Goal: Information Seeking & Learning: Compare options

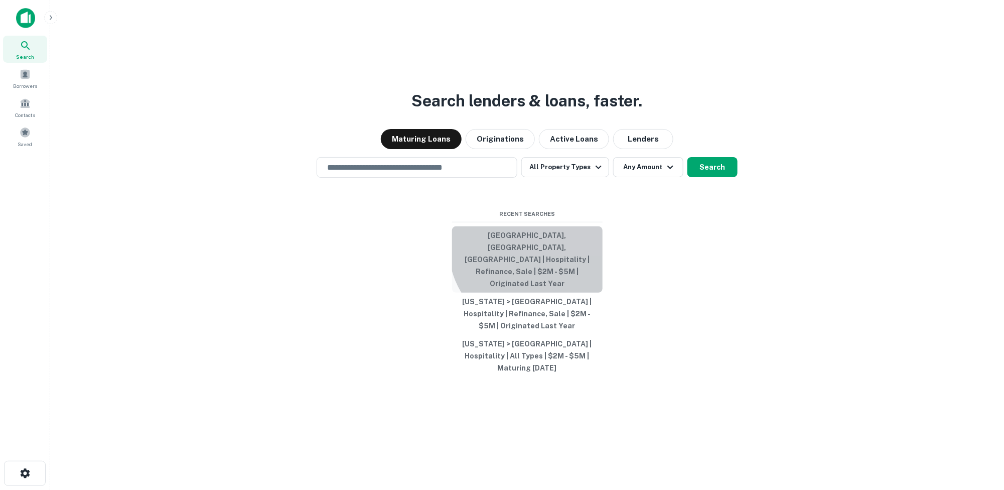
click at [539, 264] on button "[GEOGRAPHIC_DATA], [GEOGRAPHIC_DATA], [GEOGRAPHIC_DATA] | Hospitality | Refinan…" at bounding box center [527, 259] width 151 height 66
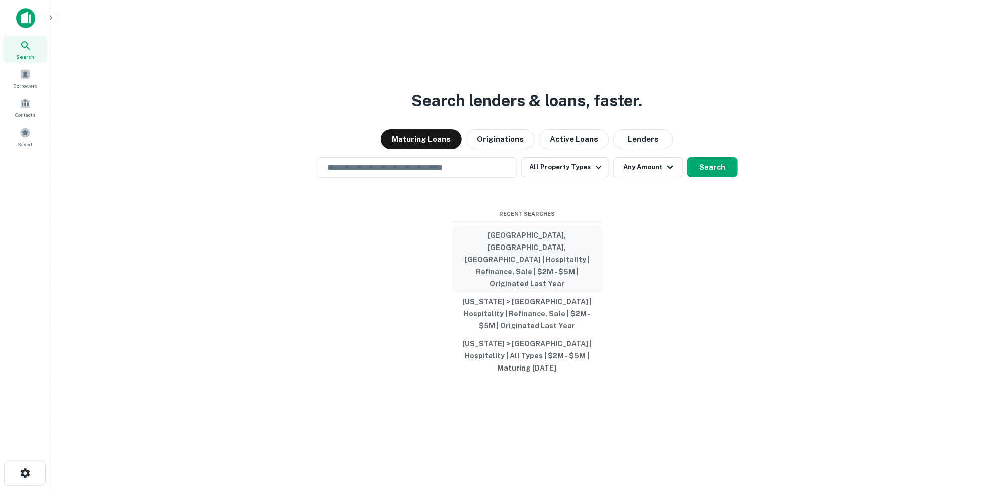
type input "**********"
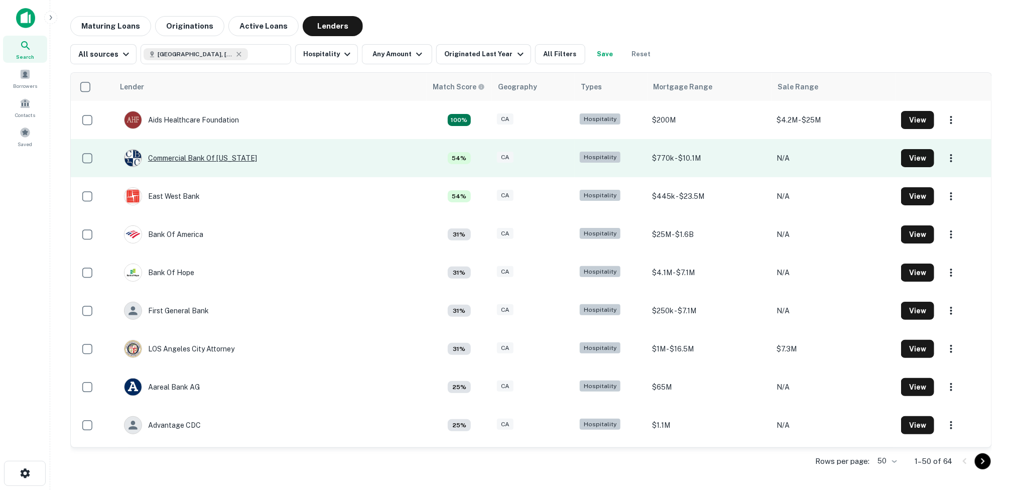
click at [172, 155] on div "Commercial Bank Of [US_STATE]" at bounding box center [190, 158] width 133 height 18
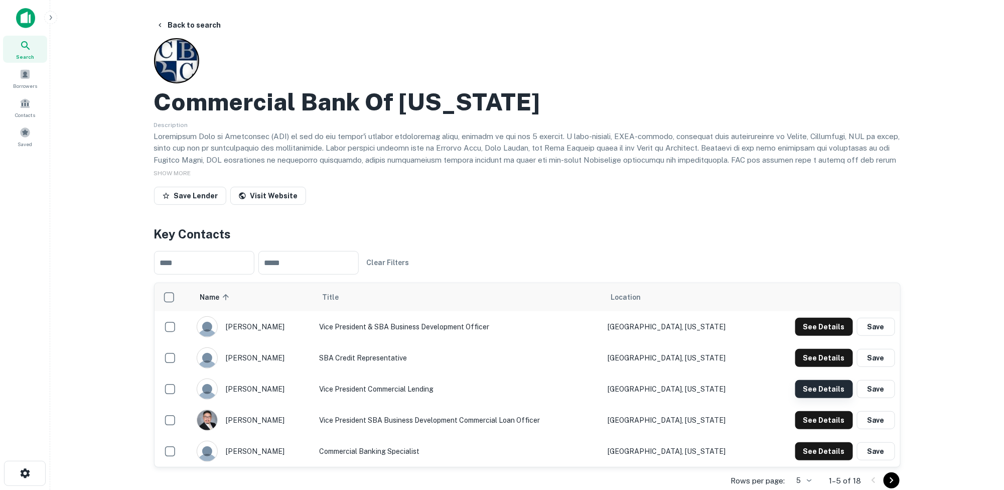
click at [584, 388] on button "See Details" at bounding box center [824, 389] width 58 height 18
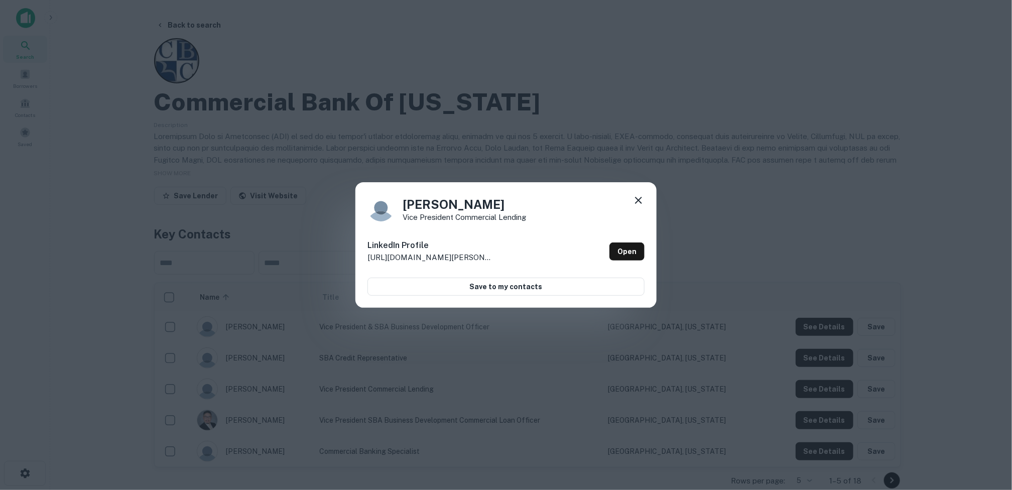
click at [584, 197] on icon at bounding box center [638, 200] width 12 height 12
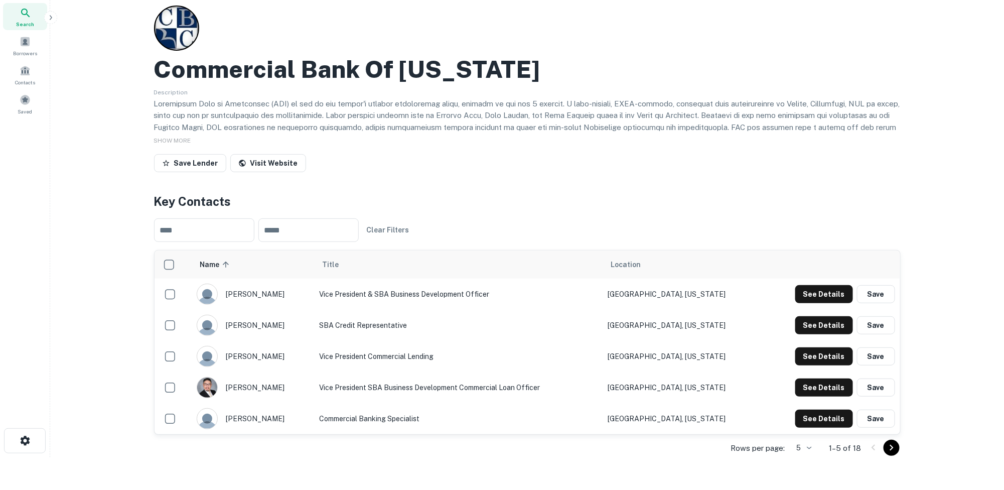
scroll to position [50, 0]
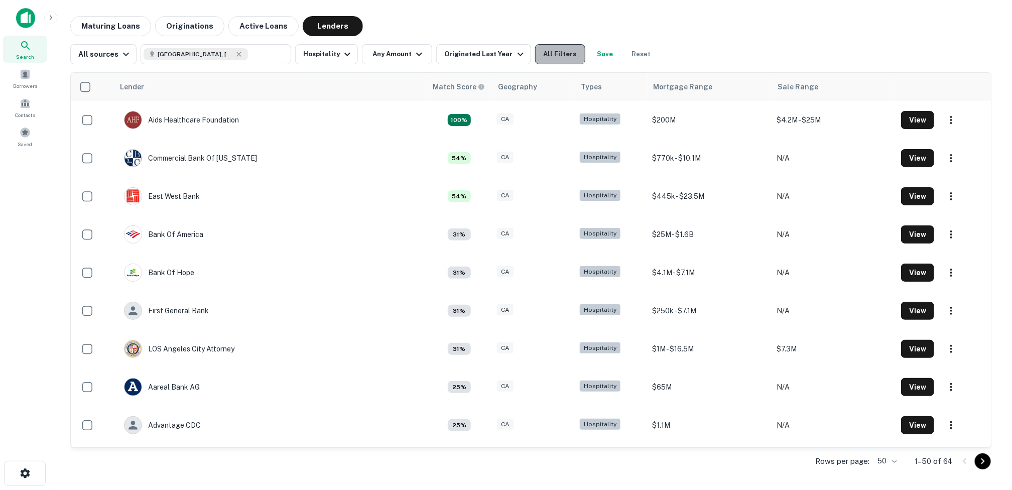
click at [553, 56] on button "All Filters" at bounding box center [560, 54] width 50 height 20
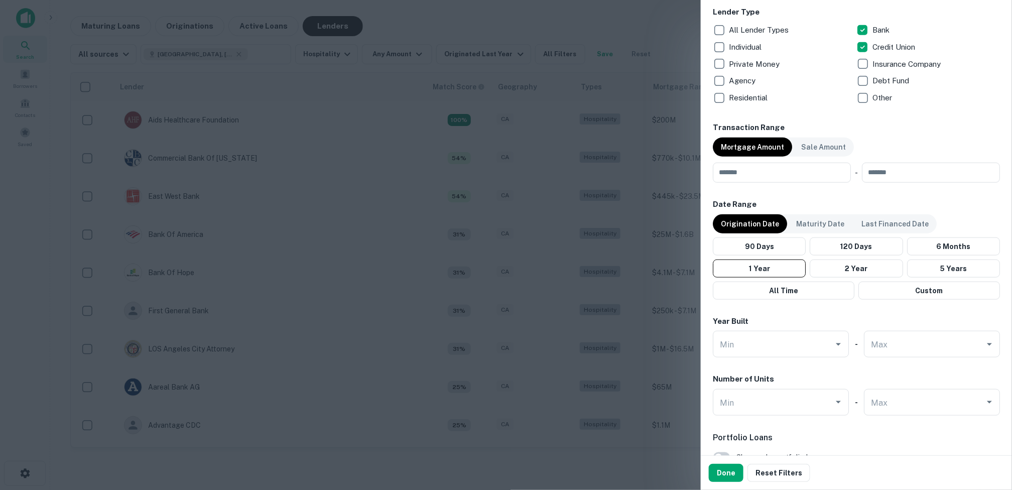
scroll to position [401, 0]
click at [584, 268] on button "2 Year" at bounding box center [855, 267] width 93 height 18
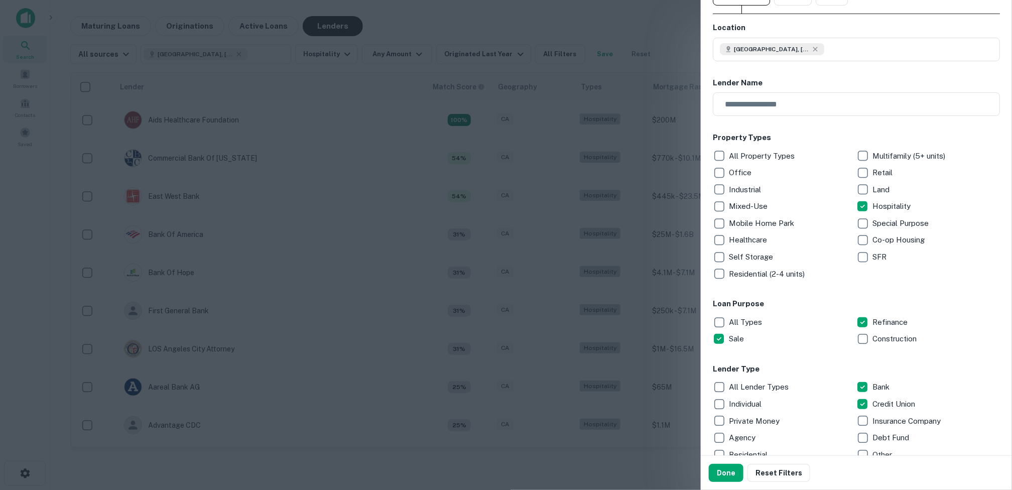
scroll to position [0, 0]
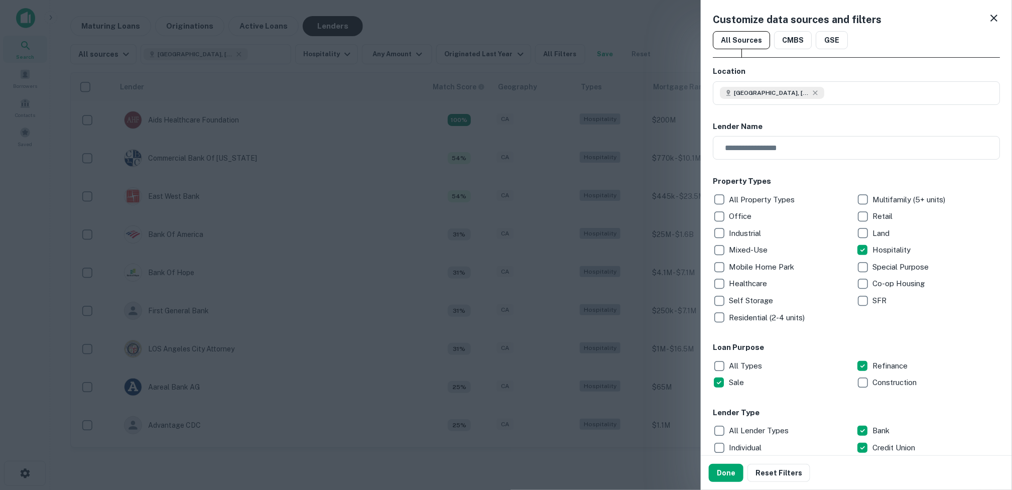
click at [430, 159] on div at bounding box center [506, 245] width 1012 height 490
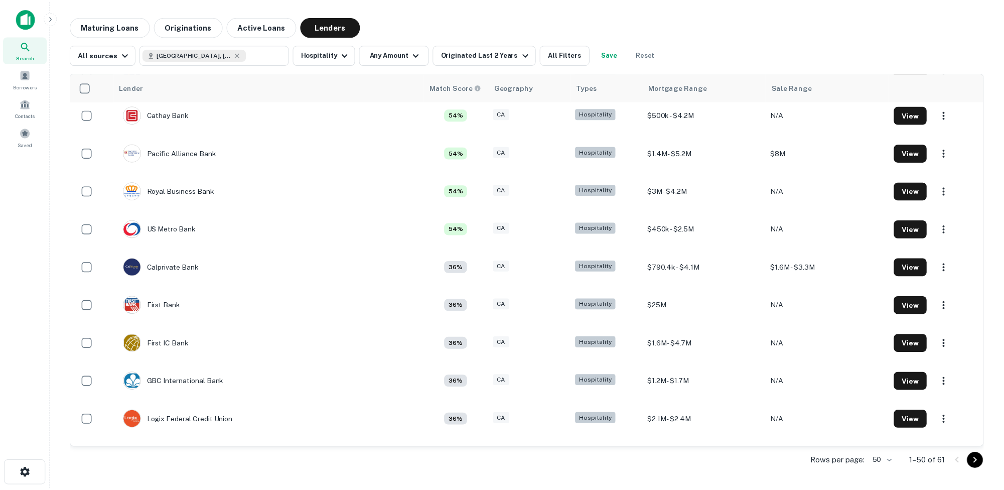
scroll to position [502, 0]
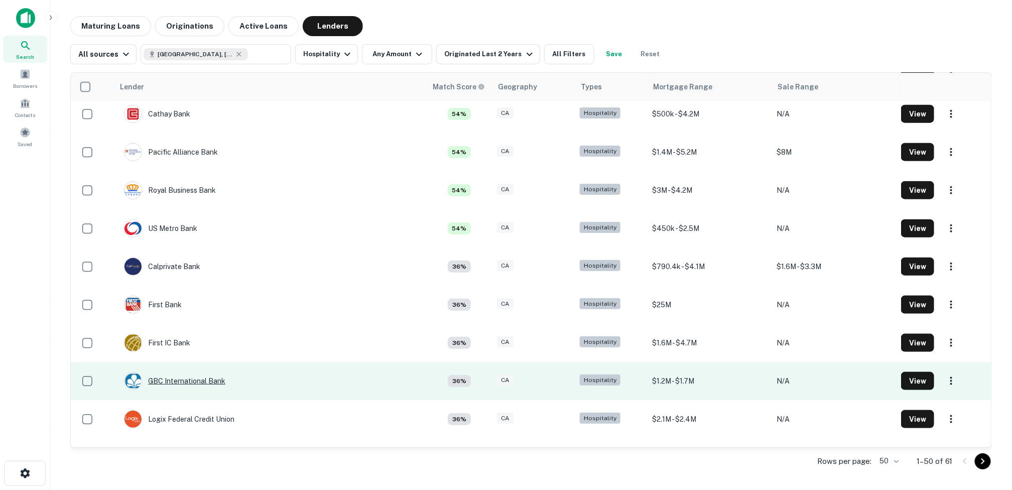
click at [198, 379] on div "GBC International Bank" at bounding box center [174, 381] width 101 height 18
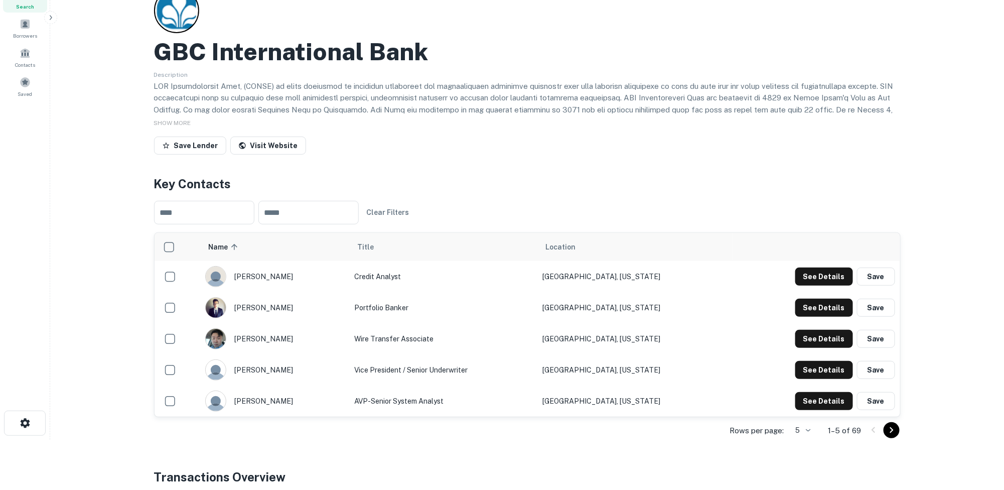
scroll to position [100, 0]
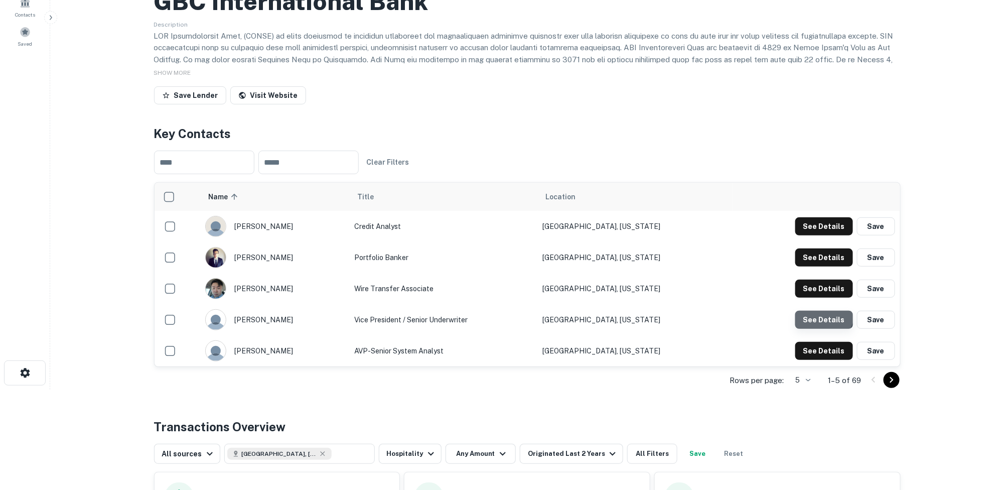
click at [584, 311] on button "See Details" at bounding box center [824, 320] width 58 height 18
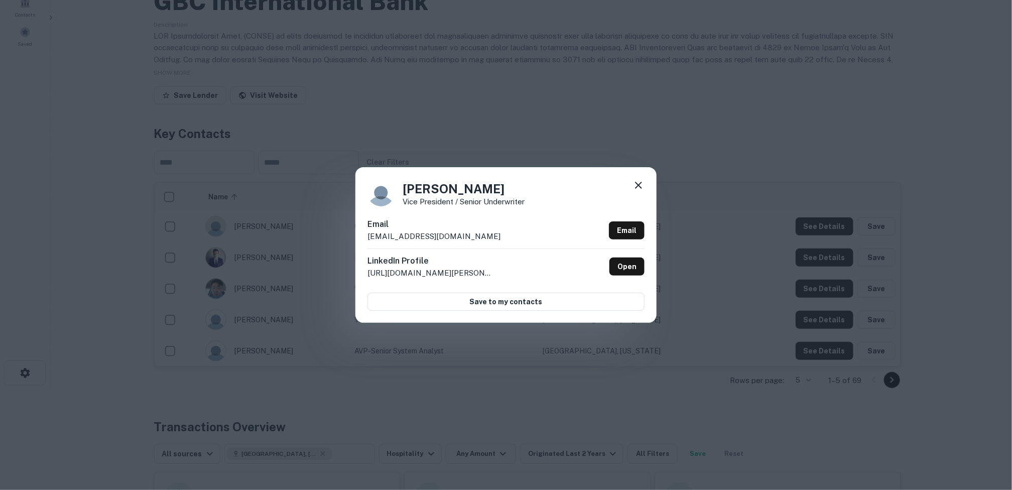
click at [584, 181] on icon at bounding box center [638, 185] width 12 height 12
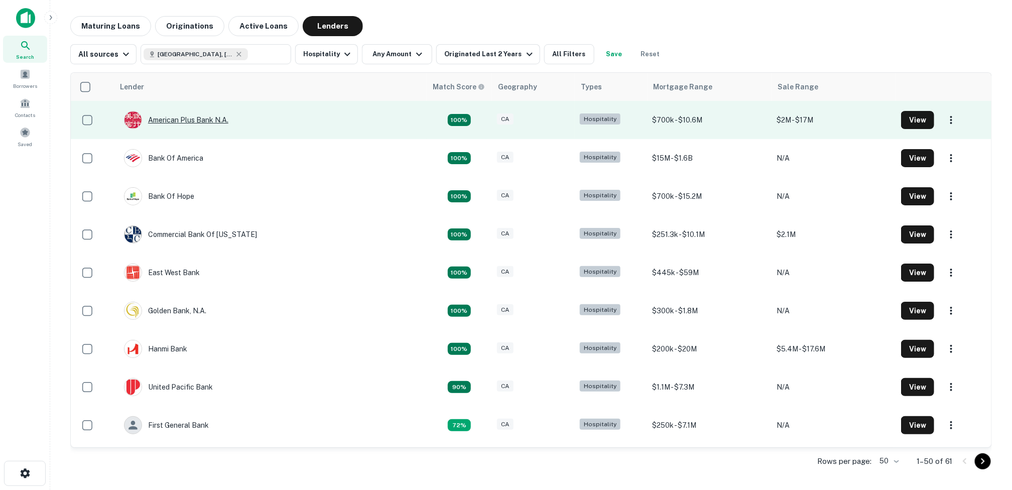
click at [188, 119] on div "American Plus Bank N.a." at bounding box center [176, 120] width 104 height 18
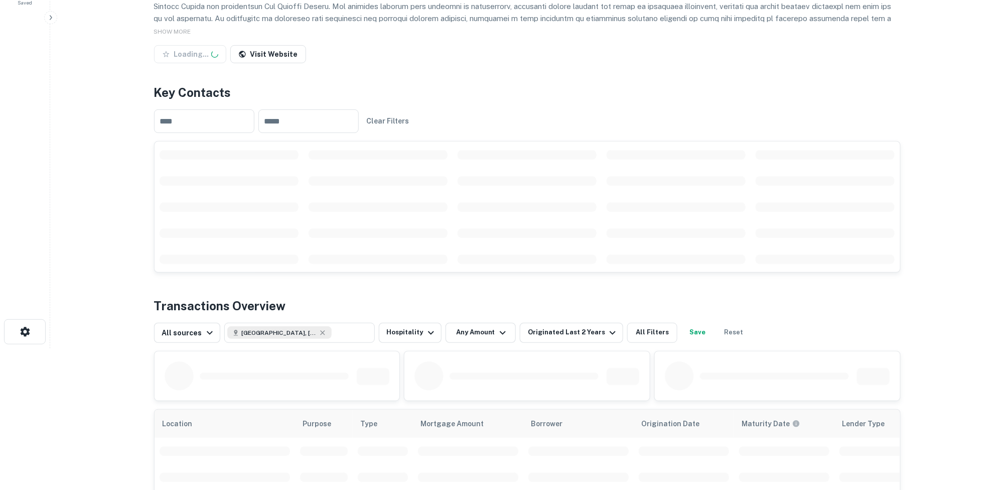
scroll to position [151, 0]
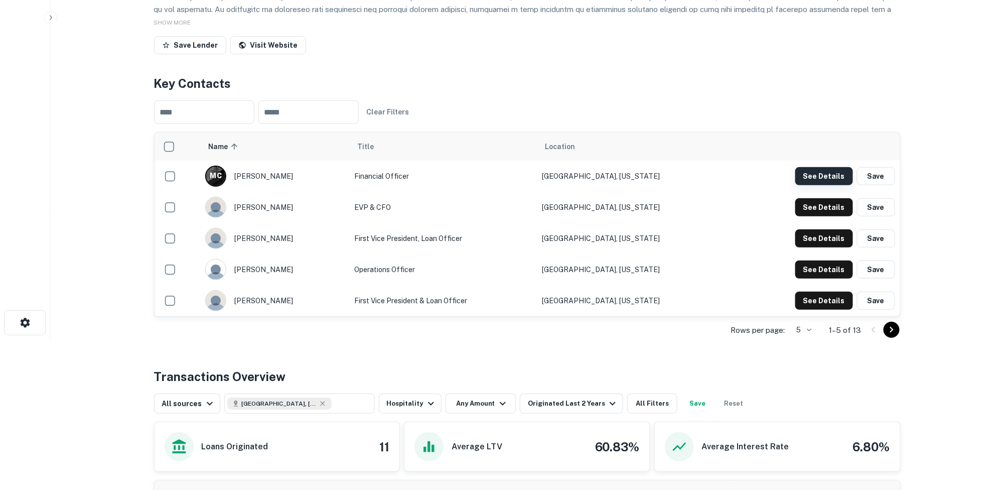
click at [584, 173] on button "See Details" at bounding box center [824, 176] width 58 height 18
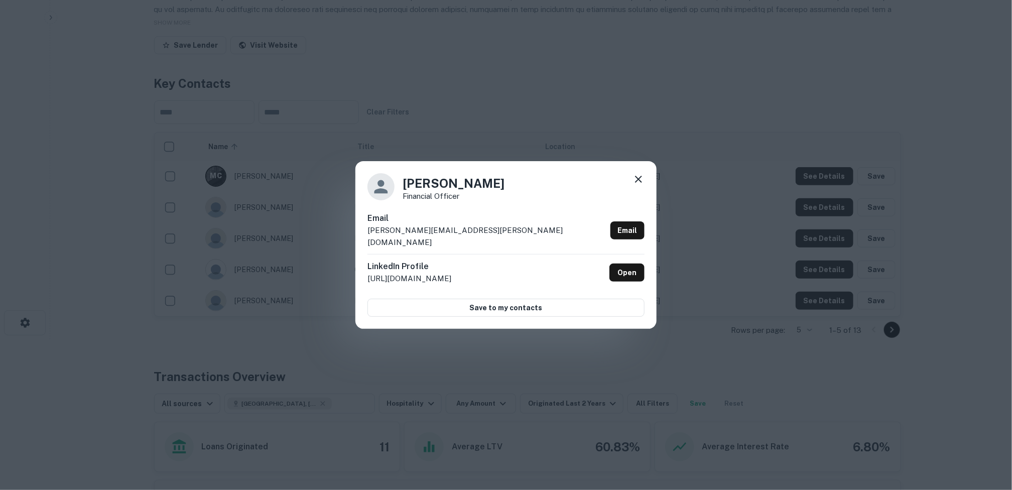
click at [584, 185] on icon at bounding box center [638, 179] width 12 height 12
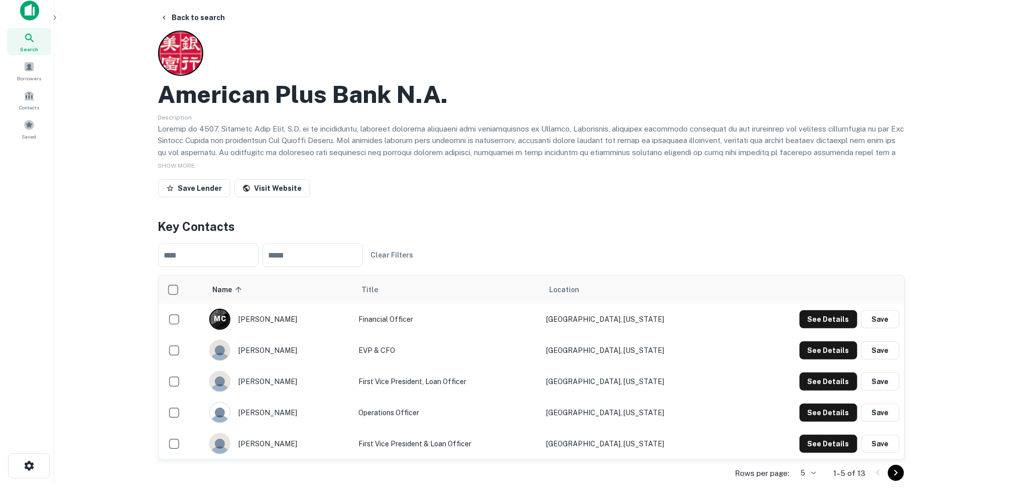
scroll to position [0, 0]
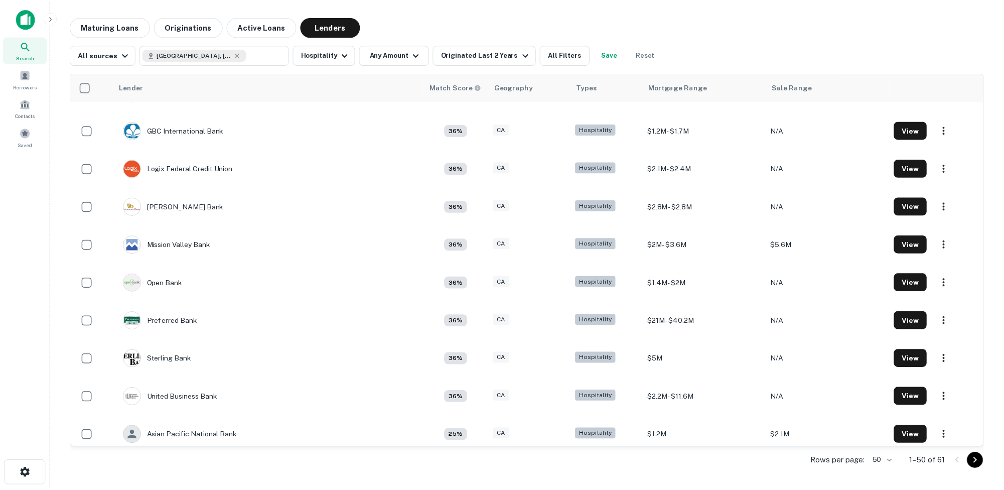
scroll to position [803, 0]
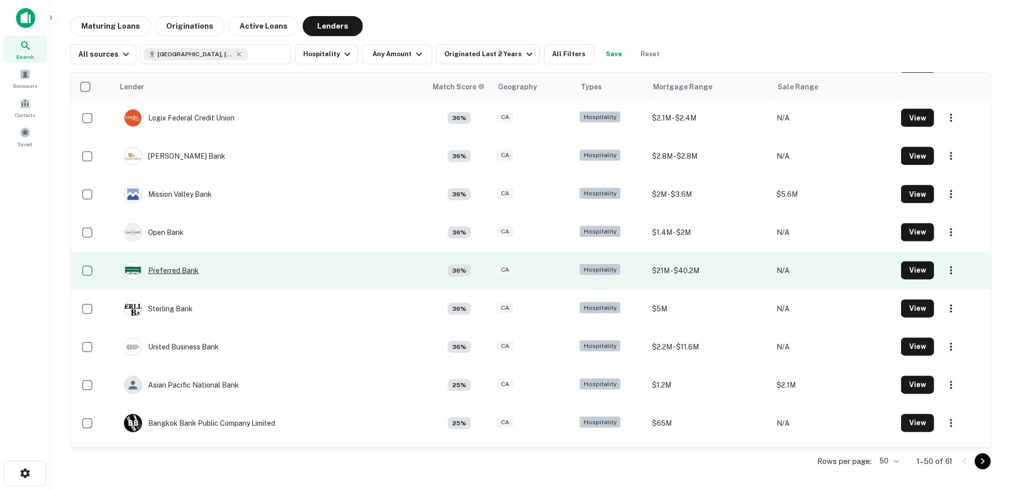
click at [165, 266] on div "Preferred Bank" at bounding box center [161, 270] width 75 height 18
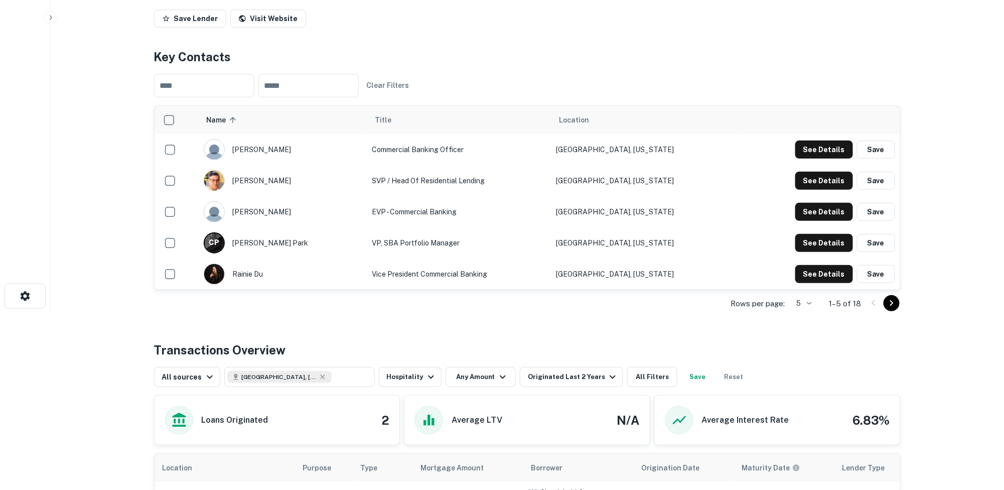
scroll to position [100, 0]
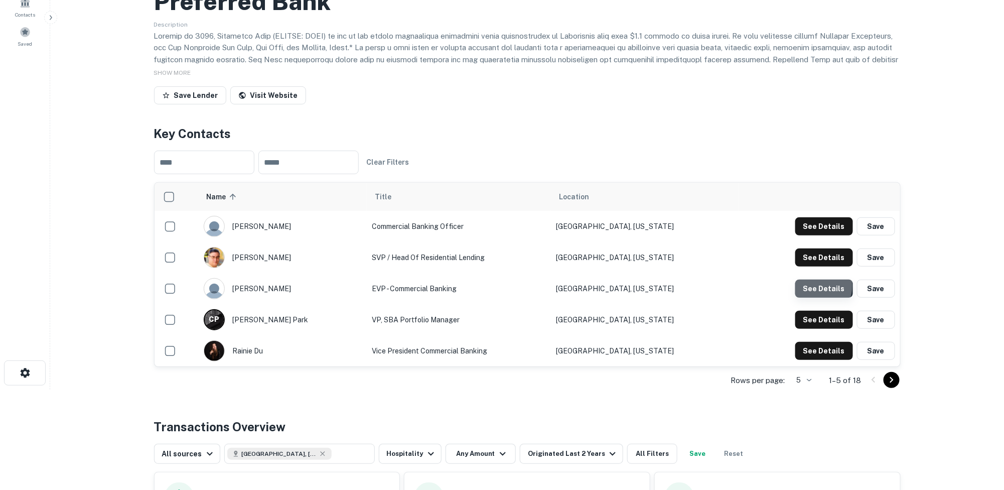
click at [584, 285] on button "See Details" at bounding box center [824, 288] width 58 height 18
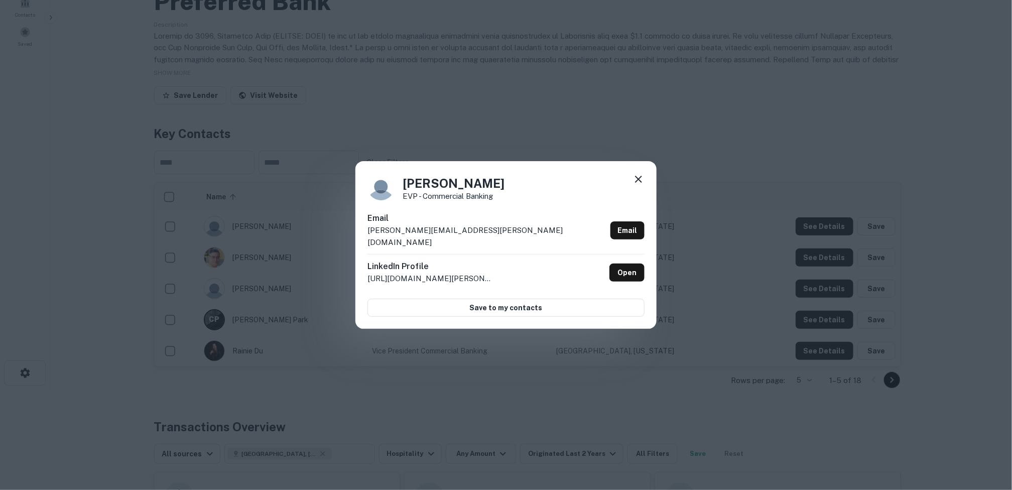
click at [584, 185] on icon at bounding box center [638, 179] width 12 height 12
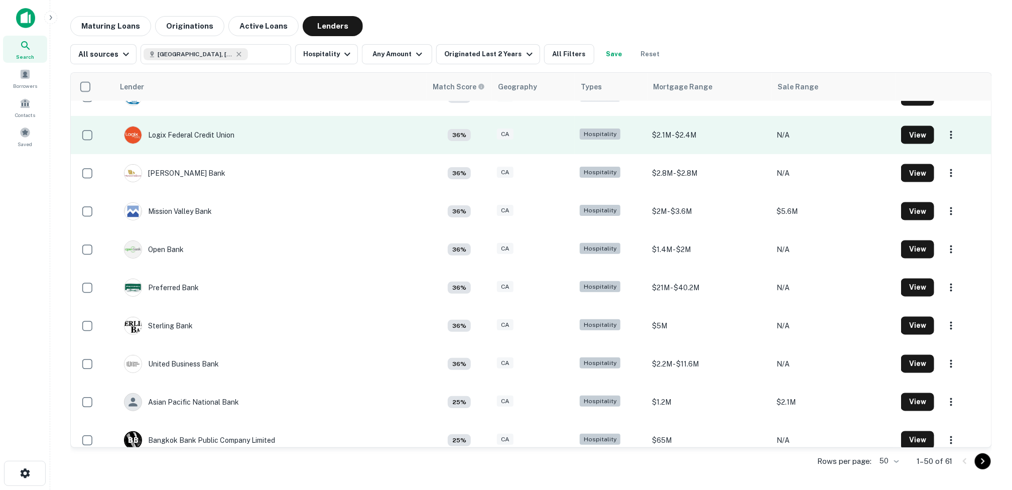
scroll to position [803, 0]
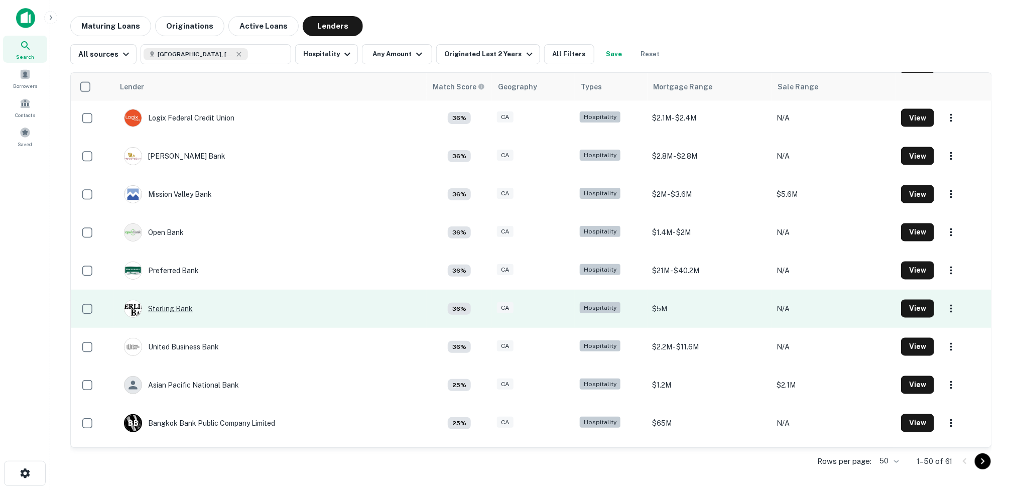
click at [171, 308] on div "Sterling Bank" at bounding box center [158, 309] width 69 height 18
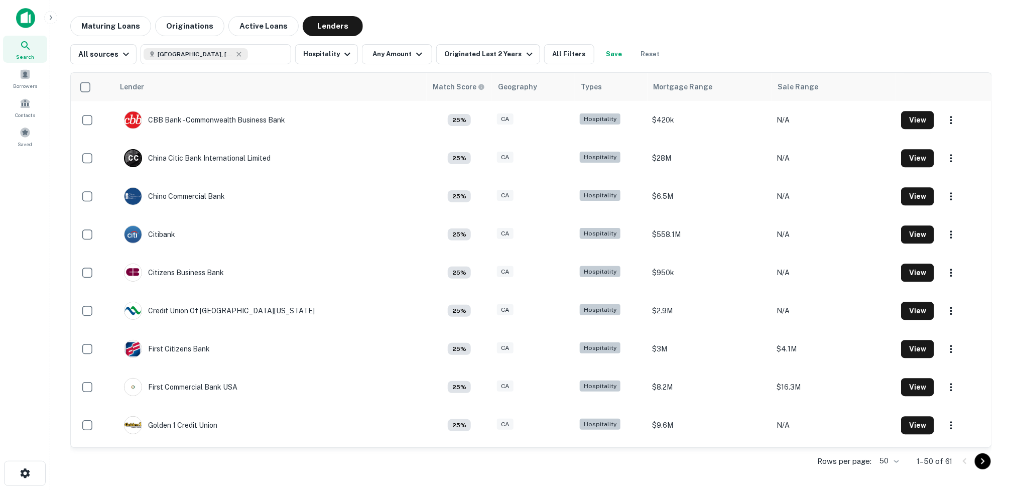
scroll to position [1204, 0]
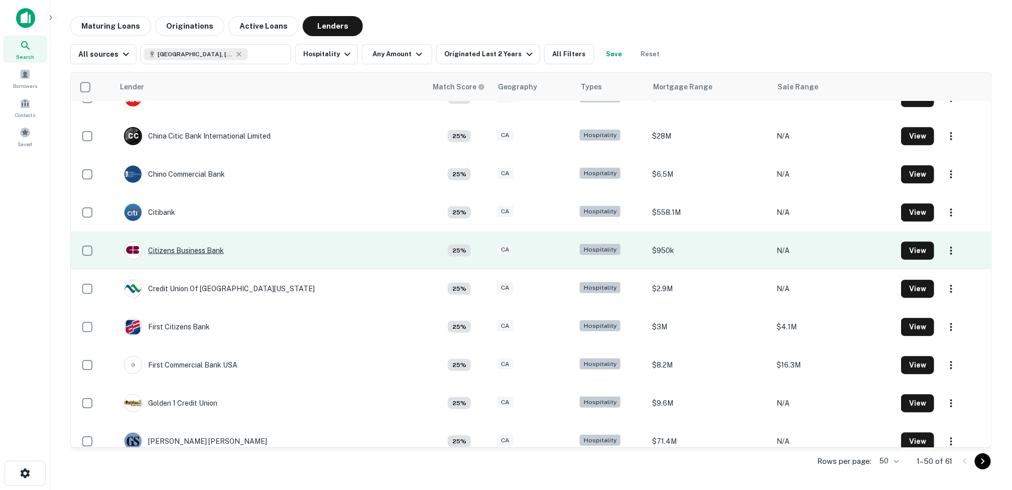
click at [212, 247] on div "Citizens Business Bank" at bounding box center [174, 250] width 100 height 18
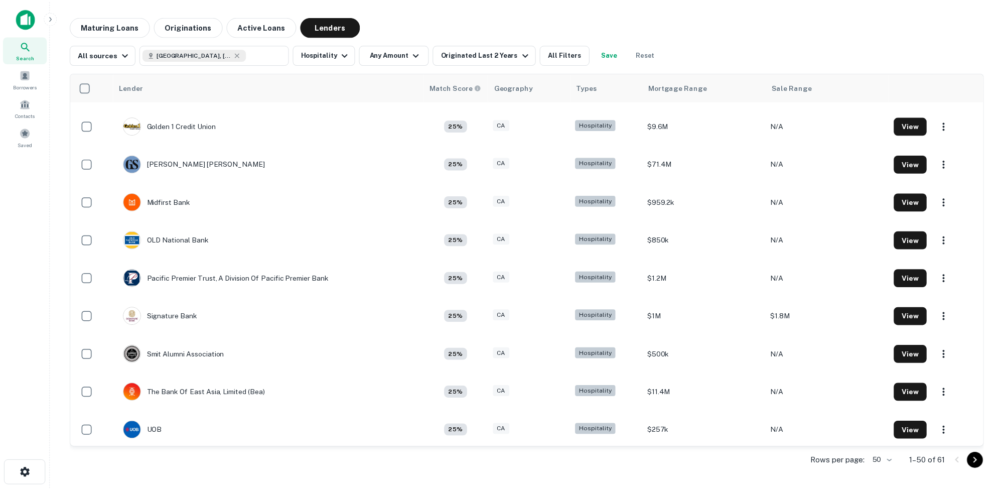
scroll to position [1505, 0]
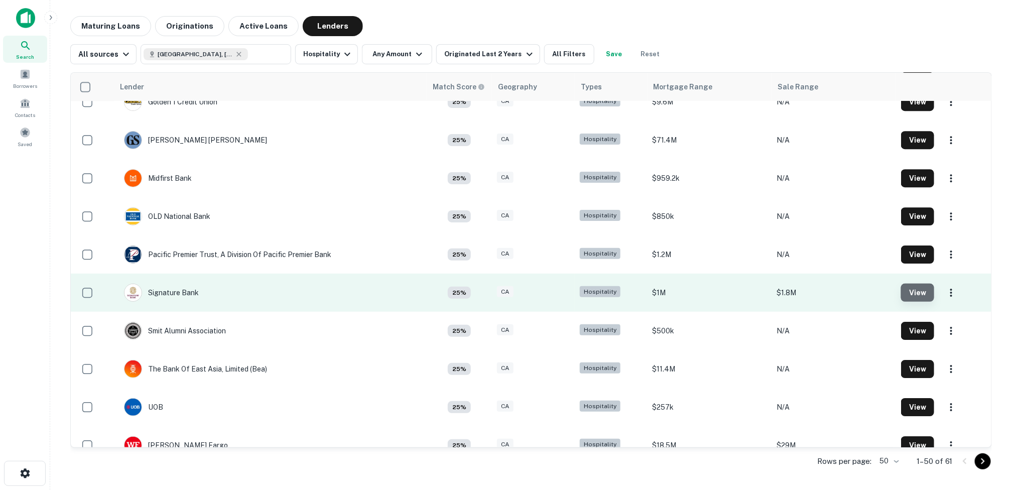
click at [584, 292] on button "View" at bounding box center [917, 292] width 33 height 18
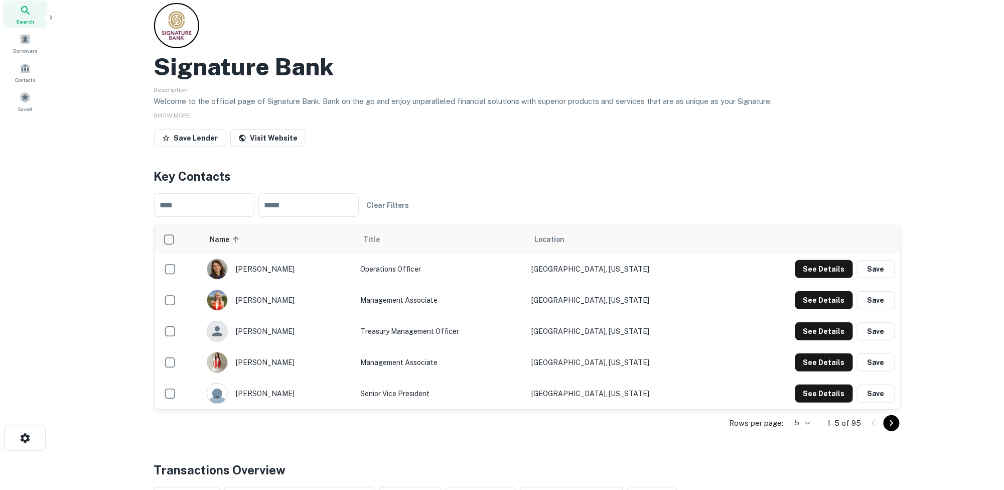
scroll to position [50, 0]
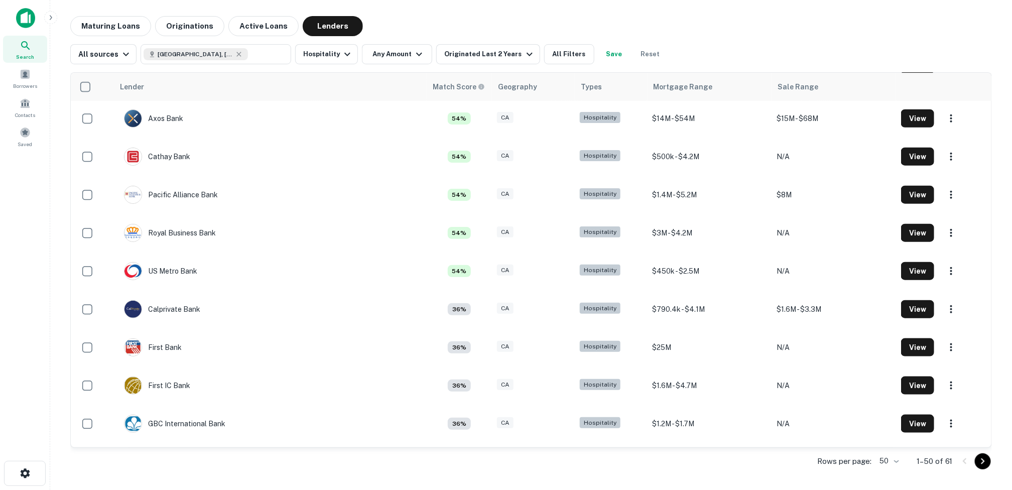
scroll to position [455, 0]
